Goal: Transaction & Acquisition: Purchase product/service

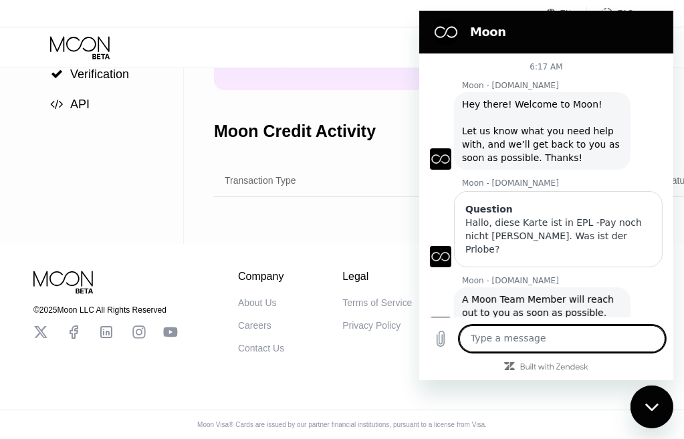
click at [336, 373] on div "© 2025 Moon LLC All Rights Reserved Company About Us Careers Contact Us Legal T…" at bounding box center [342, 341] width 684 height 195
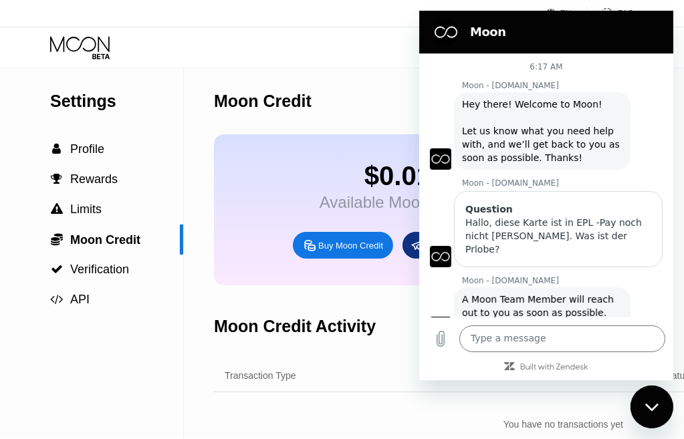
click at [348, 360] on div "Moon Credit Activity" at bounding box center [563, 327] width 699 height 66
click at [645, 412] on div "Close messaging window" at bounding box center [651, 407] width 40 height 40
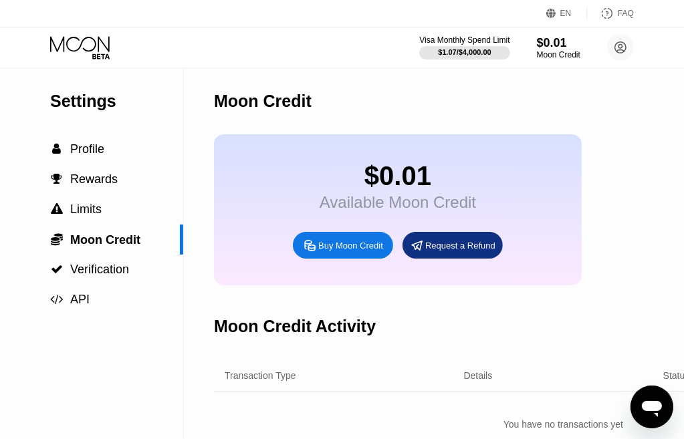
click at [330, 252] on div "Buy Moon Credit" at bounding box center [350, 245] width 65 height 11
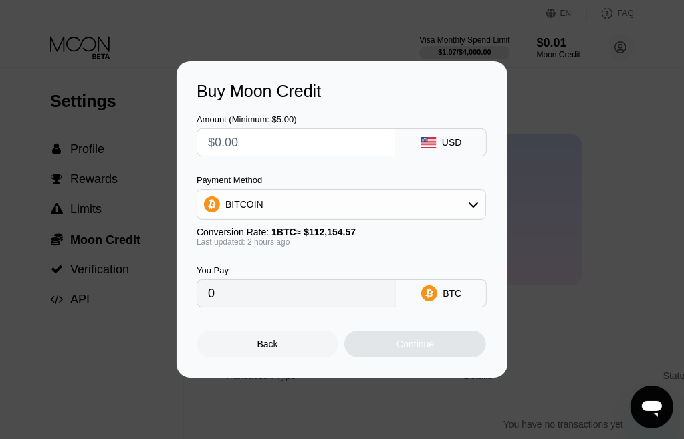
click at [294, 151] on input "text" at bounding box center [296, 142] width 177 height 27
type input "$5"
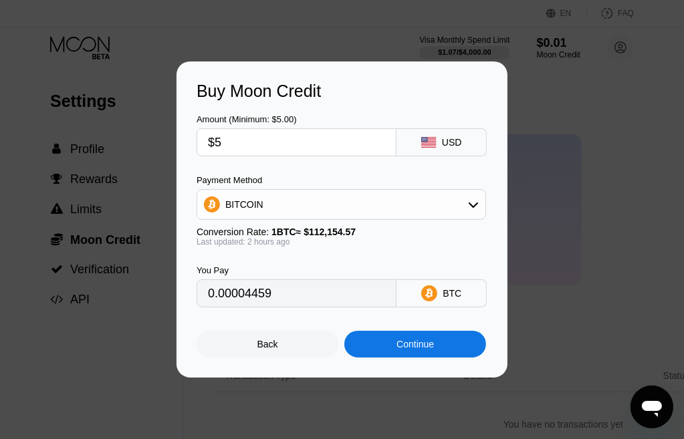
type input "0.00004456"
type input "$5"
click at [350, 210] on div "BITCOIN" at bounding box center [341, 204] width 288 height 27
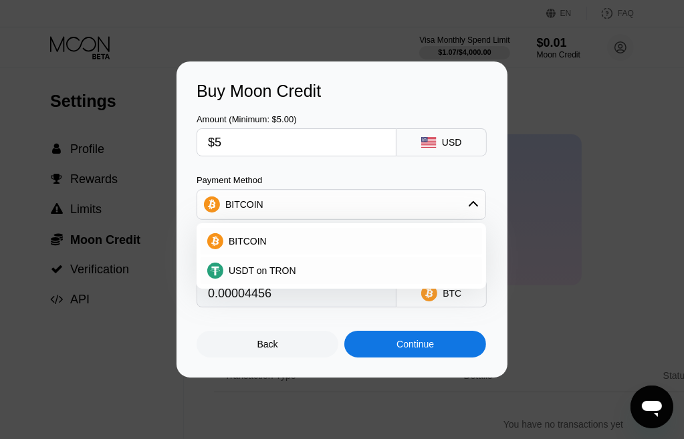
click at [583, 219] on div "Buy Moon Credit Amount (Minimum: $5.00) $5 USD Payment Method BITCOIN BITCOIN U…" at bounding box center [342, 220] width 684 height 316
click at [264, 350] on div "Back" at bounding box center [268, 344] width 21 height 11
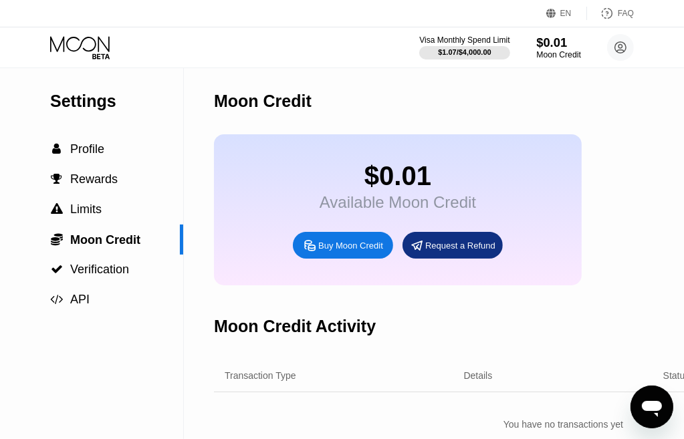
click at [564, 55] on div "Moon Credit" at bounding box center [558, 54] width 45 height 9
click at [548, 53] on div "Moon Credit" at bounding box center [558, 54] width 45 height 9
click at [547, 52] on div "Moon Credit" at bounding box center [558, 54] width 43 height 9
click at [547, 52] on div "Moon Credit" at bounding box center [558, 54] width 45 height 9
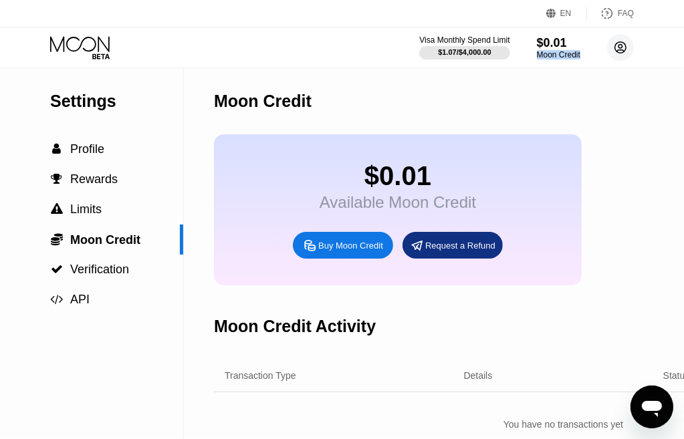
click at [617, 53] on circle at bounding box center [620, 47] width 27 height 27
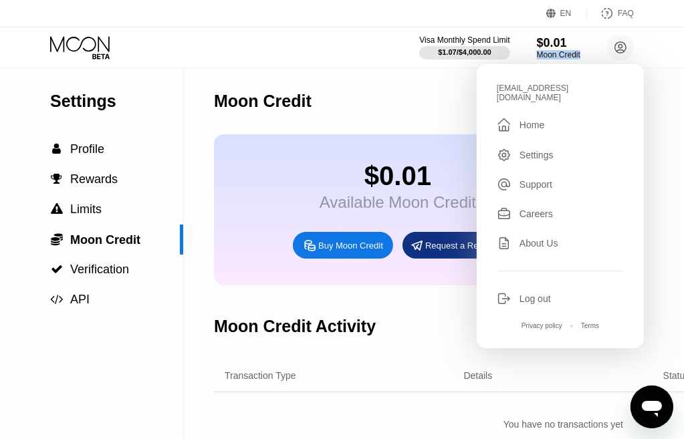
click at [553, 117] on div " Home" at bounding box center [560, 125] width 127 height 16
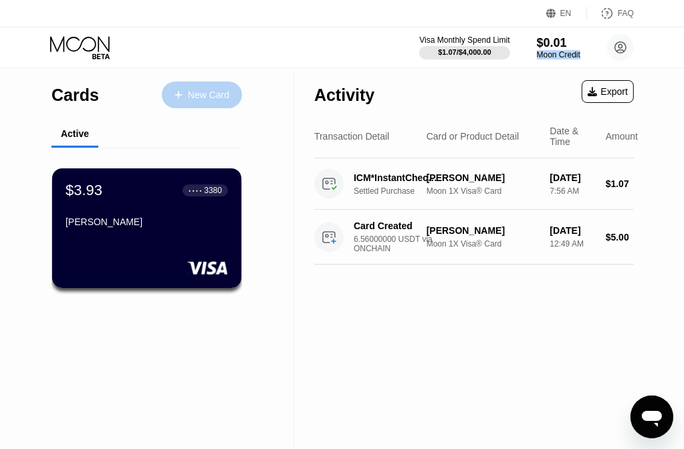
click at [207, 99] on div "New Card" at bounding box center [208, 95] width 41 height 11
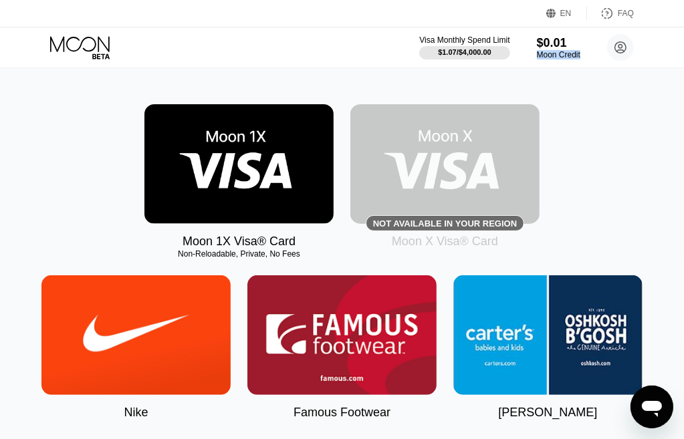
scroll to position [201, 0]
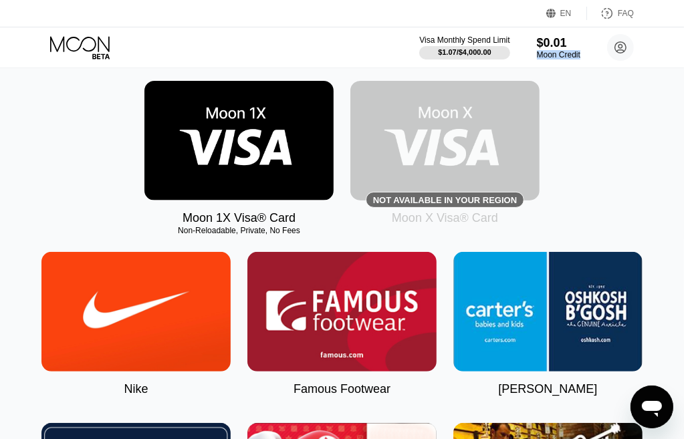
click at [450, 164] on img at bounding box center [444, 141] width 189 height 120
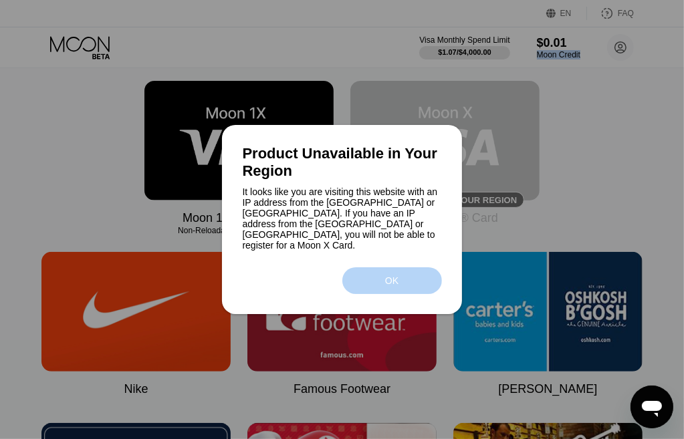
click at [409, 275] on div "OK" at bounding box center [392, 281] width 100 height 27
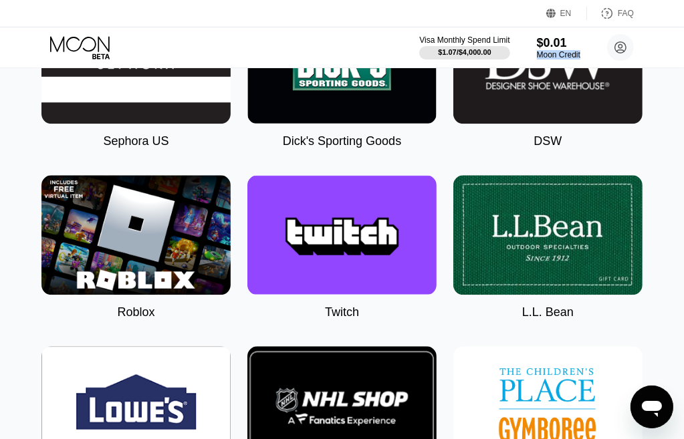
scroll to position [2140, 0]
